Goal: Submit feedback/report problem

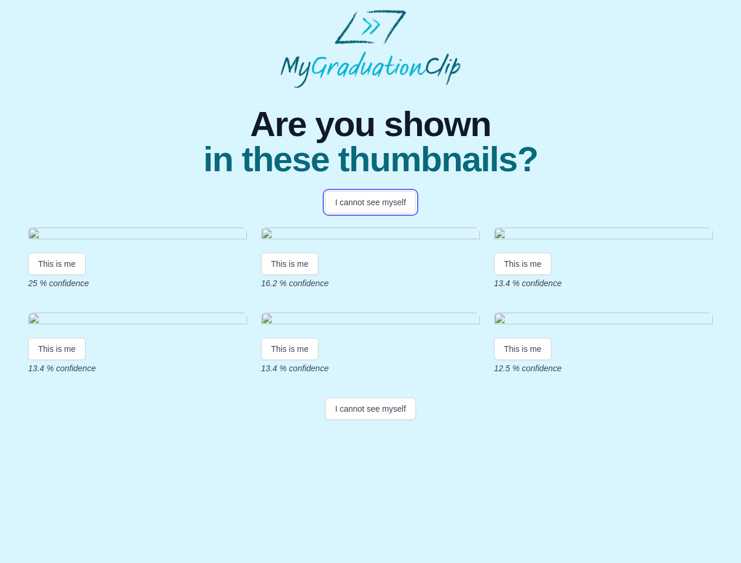
click at [370, 202] on button "I cannot see myself" at bounding box center [370, 202] width 91 height 22
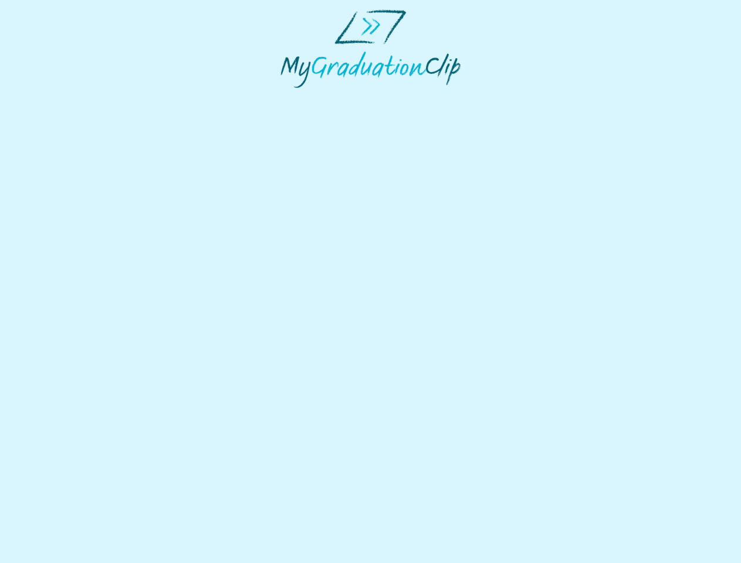
click at [57, 97] on html at bounding box center [370, 48] width 741 height 97
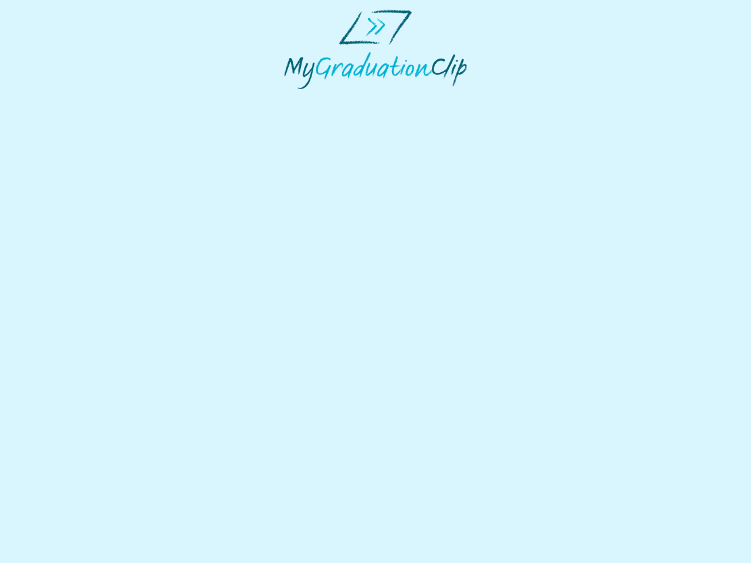
click at [292, 99] on html at bounding box center [375, 49] width 751 height 99
click at [526, 99] on html at bounding box center [375, 49] width 751 height 99
click at [57, 99] on html at bounding box center [375, 49] width 751 height 99
click at [292, 99] on html at bounding box center [375, 49] width 751 height 99
click at [526, 99] on html at bounding box center [375, 49] width 751 height 99
